Goal: Find specific page/section: Find specific page/section

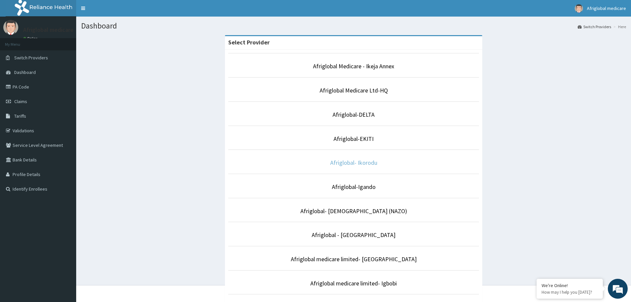
click at [344, 160] on link "Afriglobal- Ikorodu" at bounding box center [353, 163] width 47 height 8
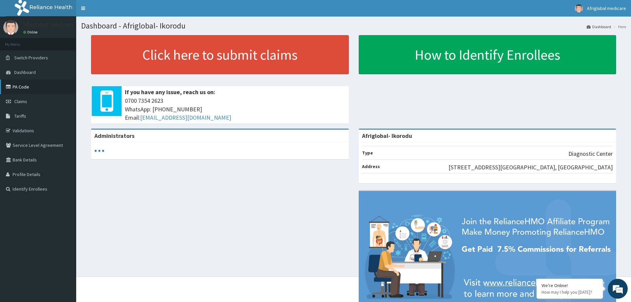
click at [19, 87] on link "PA Code" at bounding box center [38, 87] width 76 height 15
